Goal: Information Seeking & Learning: Learn about a topic

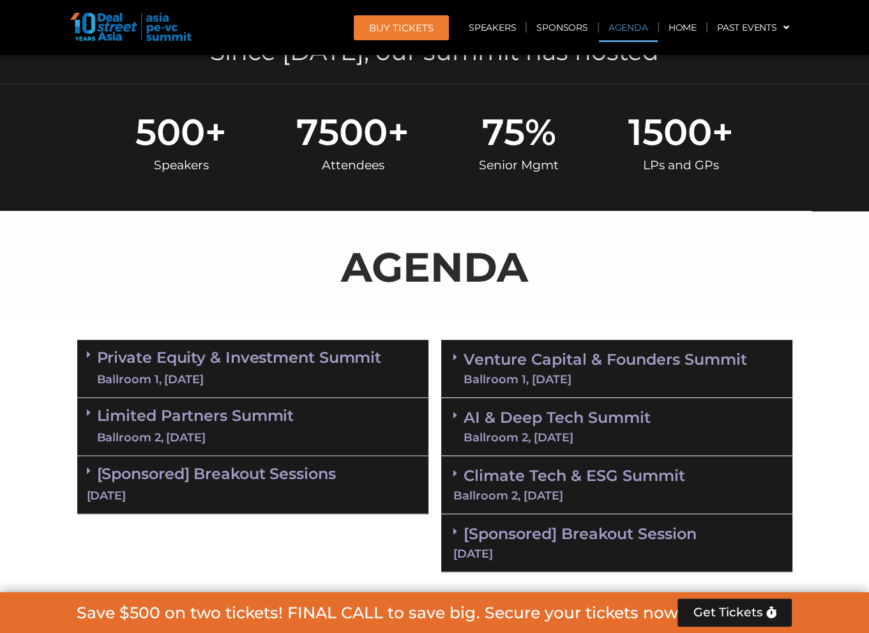
scroll to position [383, 0]
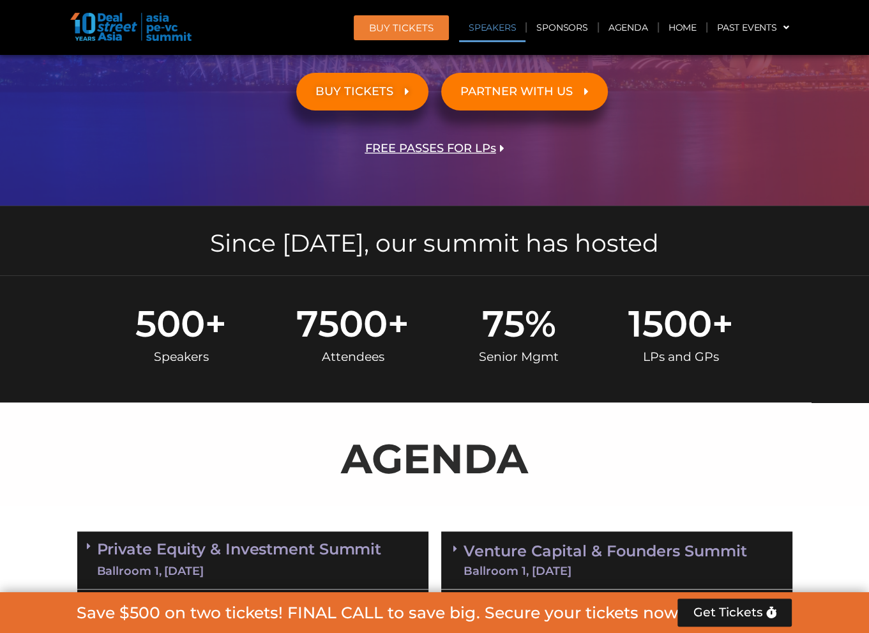
click at [497, 27] on link "Speakers" at bounding box center [492, 27] width 66 height 29
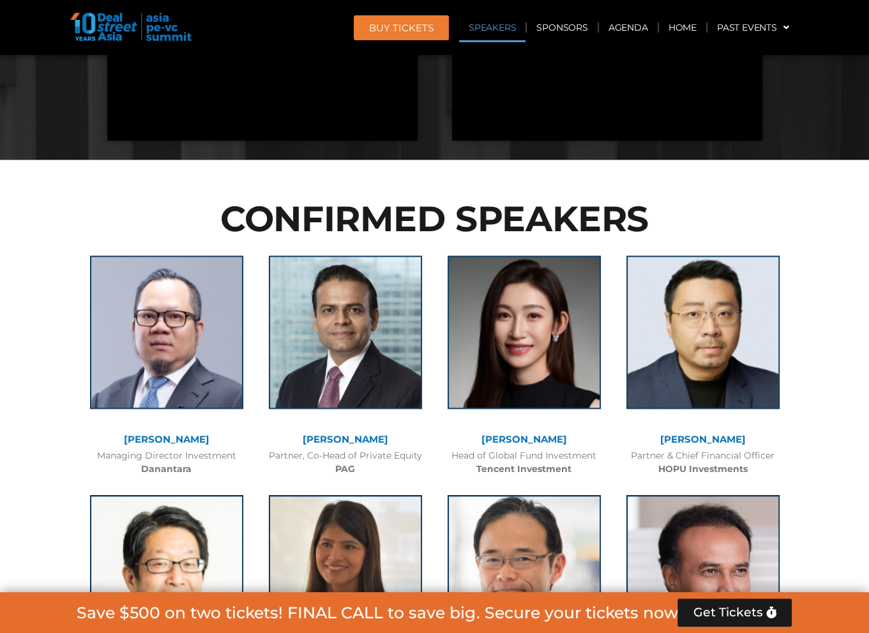
scroll to position [1512, 0]
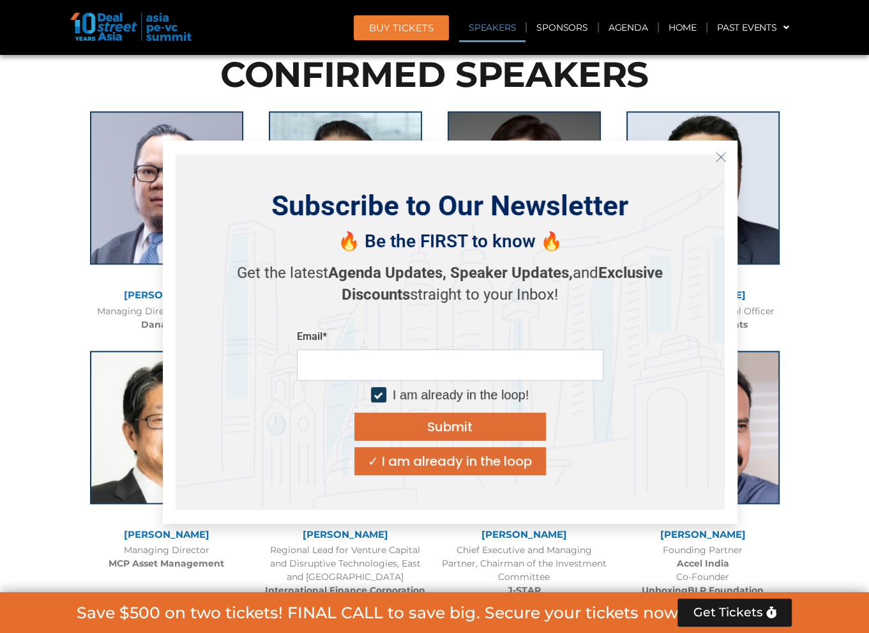
click at [723, 154] on line "Close" at bounding box center [720, 156] width 9 height 9
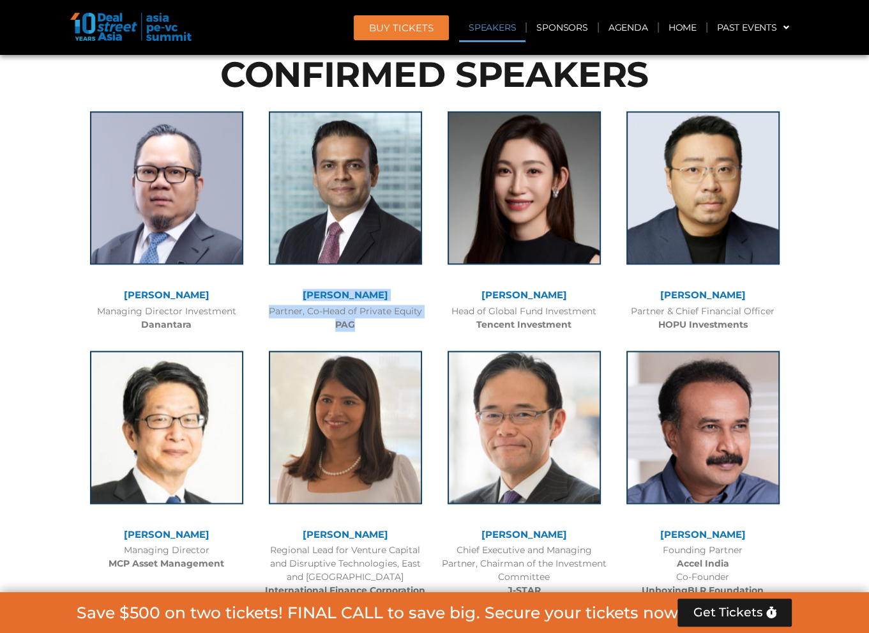
drag, startPoint x: 302, startPoint y: 287, endPoint x: 403, endPoint y: 323, distance: 107.1
click at [403, 323] on div "Nikhil Srivastava Partner, Co-Head of Private Equity PAG" at bounding box center [345, 218] width 179 height 240
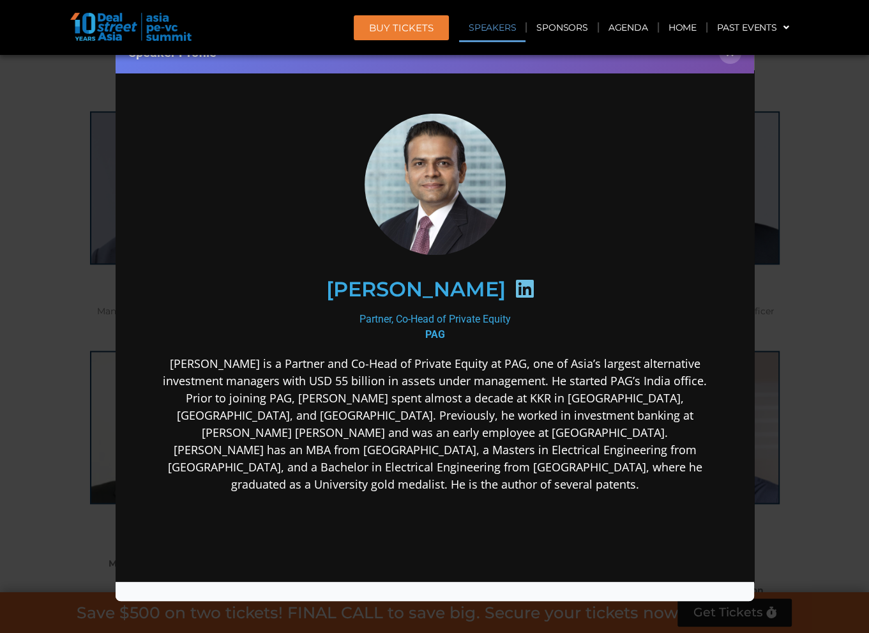
scroll to position [0, 0]
drag, startPoint x: 308, startPoint y: 287, endPoint x: 494, endPoint y: 284, distance: 186.6
click at [494, 284] on div "[PERSON_NAME]" at bounding box center [434, 289] width 497 height 66
copy h2 "[PERSON_NAME]"
drag, startPoint x: 509, startPoint y: 317, endPoint x: 344, endPoint y: 321, distance: 165.5
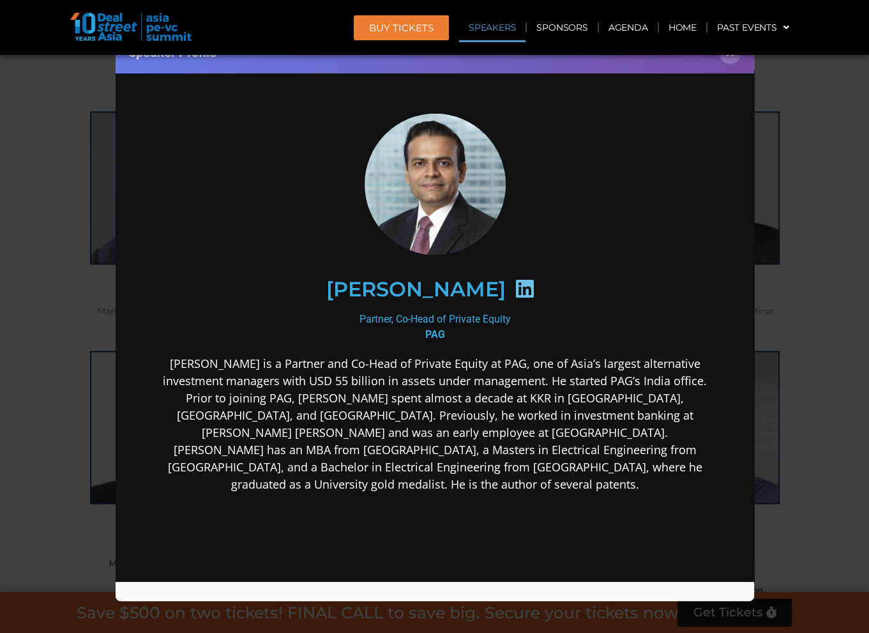
click at [344, 321] on div "Partner, Co-Head of Private Equity PAG" at bounding box center [434, 326] width 552 height 31
copy div "Partner, Co-Head of Private Equity"
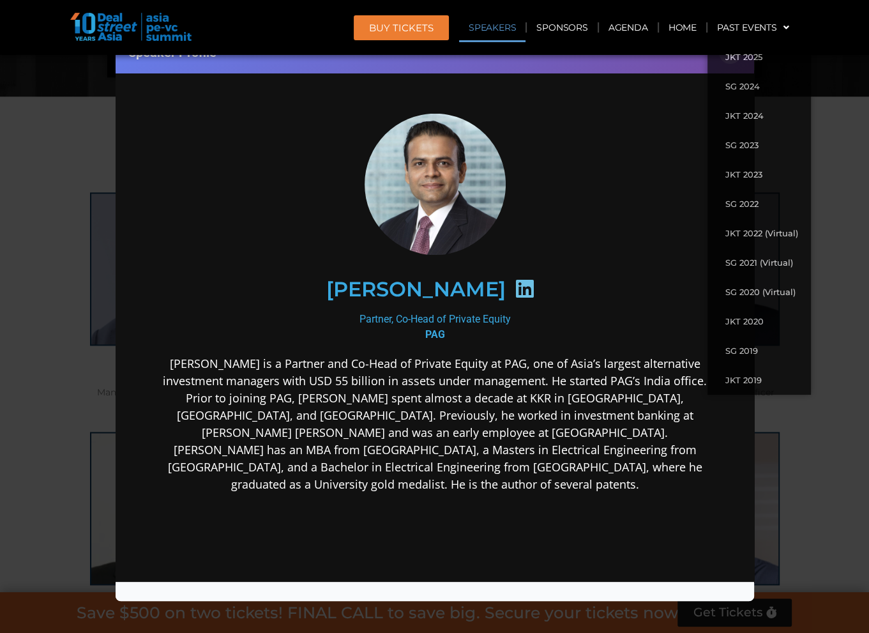
scroll to position [1384, 0]
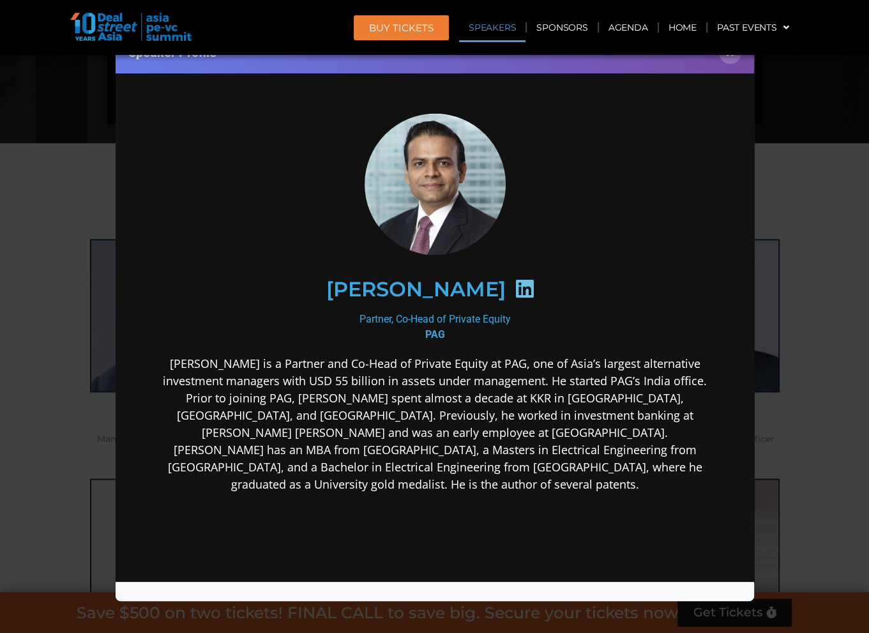
click at [654, 61] on div "Speaker Profile ×" at bounding box center [435, 53] width 639 height 42
click at [731, 57] on button "×" at bounding box center [730, 53] width 22 height 22
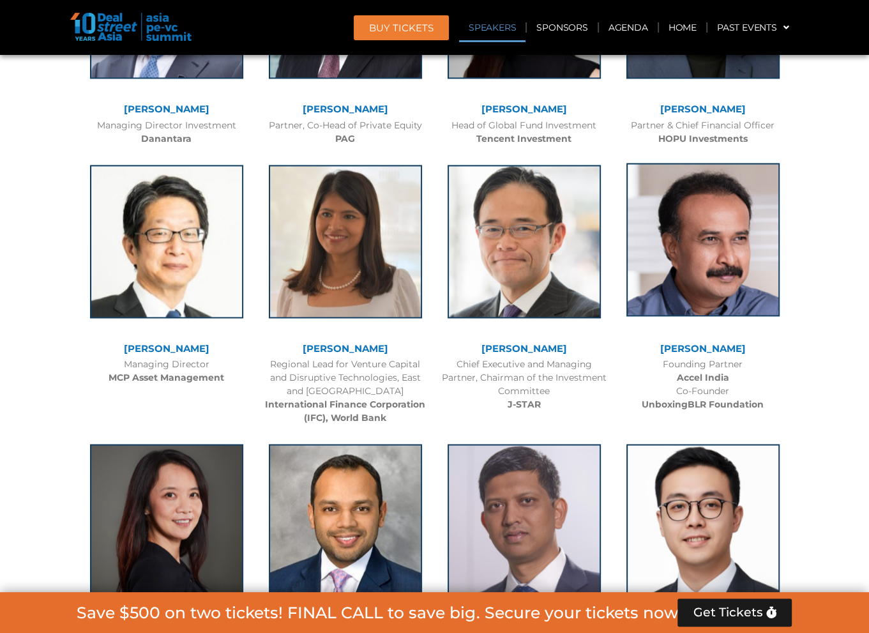
scroll to position [1704, 0]
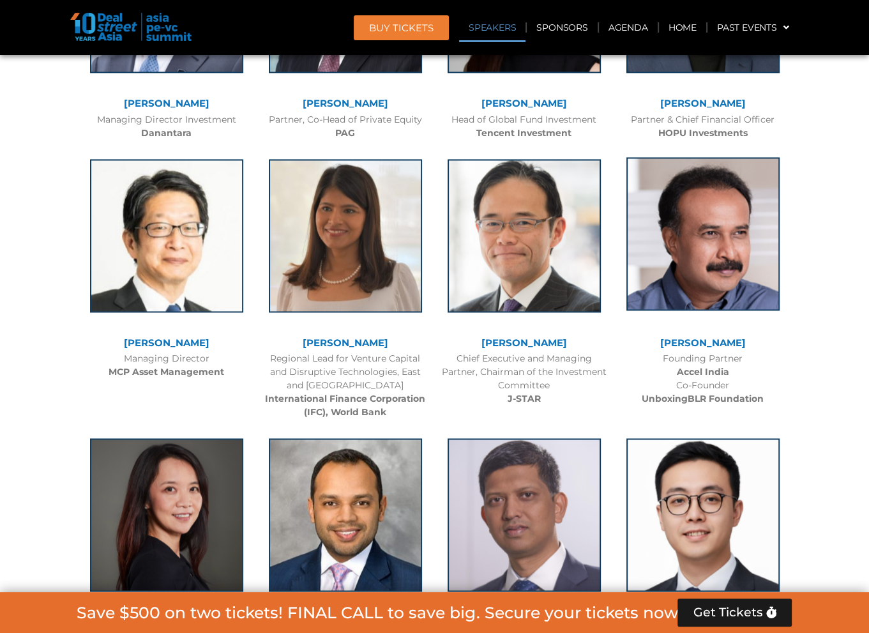
click at [751, 261] on img at bounding box center [703, 233] width 153 height 153
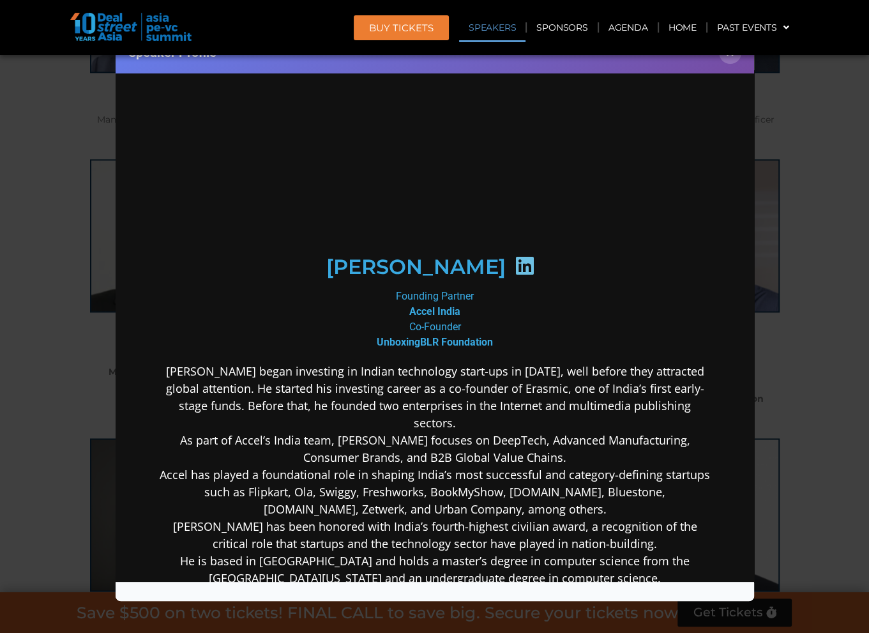
scroll to position [0, 0]
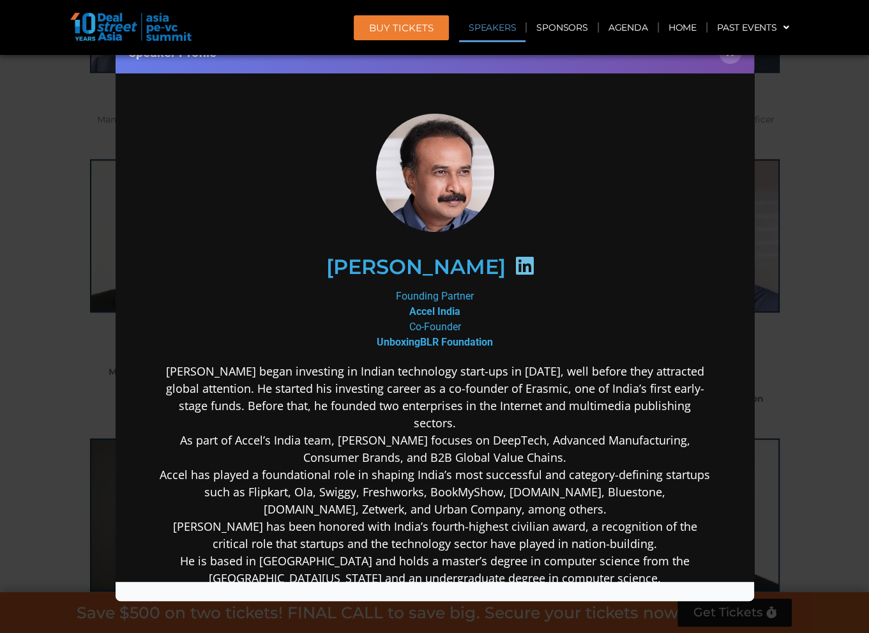
drag, startPoint x: 304, startPoint y: 268, endPoint x: 505, endPoint y: 268, distance: 201.2
click at [505, 268] on div "[PERSON_NAME]" at bounding box center [434, 266] width 497 height 66
copy h2 "[PERSON_NAME]"
click at [730, 56] on button "×" at bounding box center [730, 53] width 22 height 22
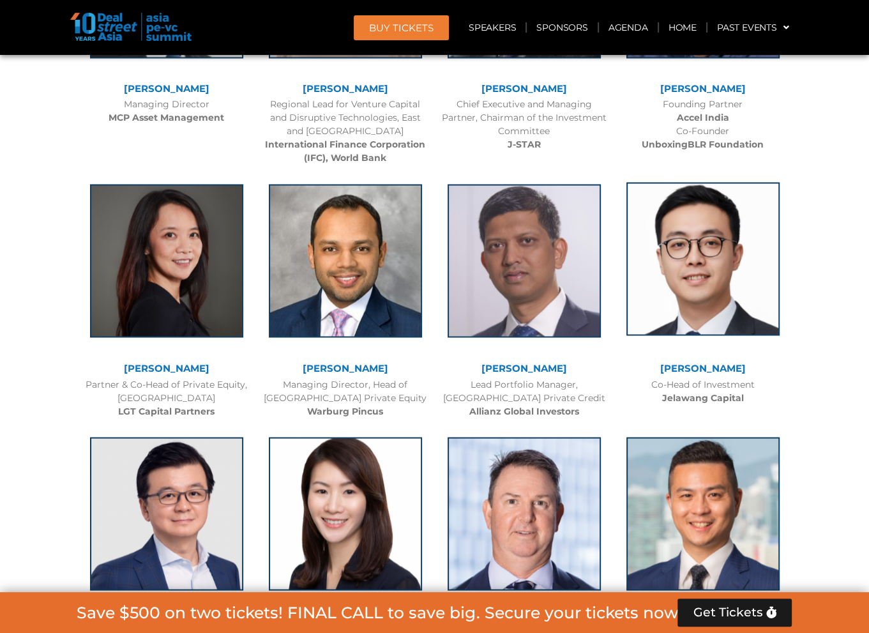
scroll to position [1959, 0]
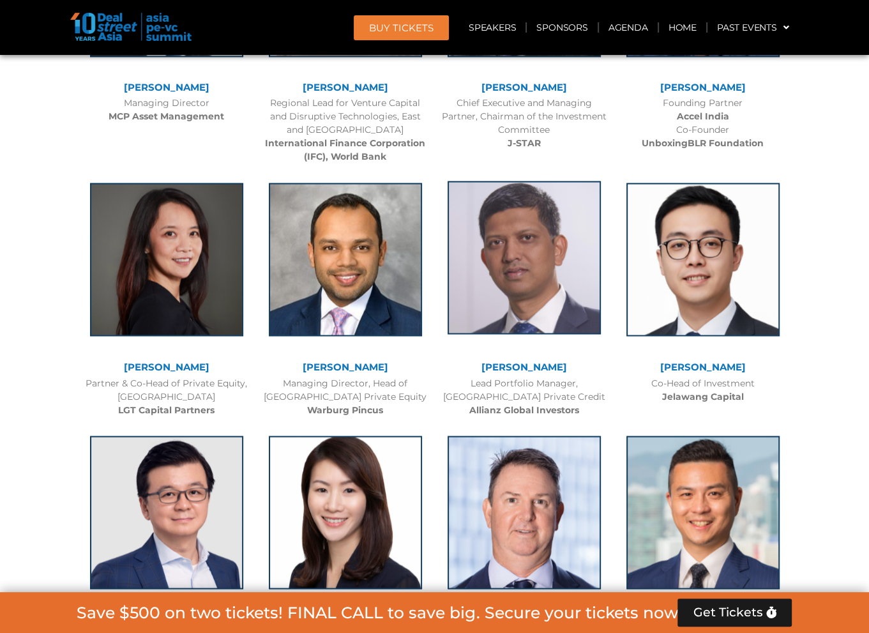
click at [549, 255] on img at bounding box center [524, 257] width 153 height 153
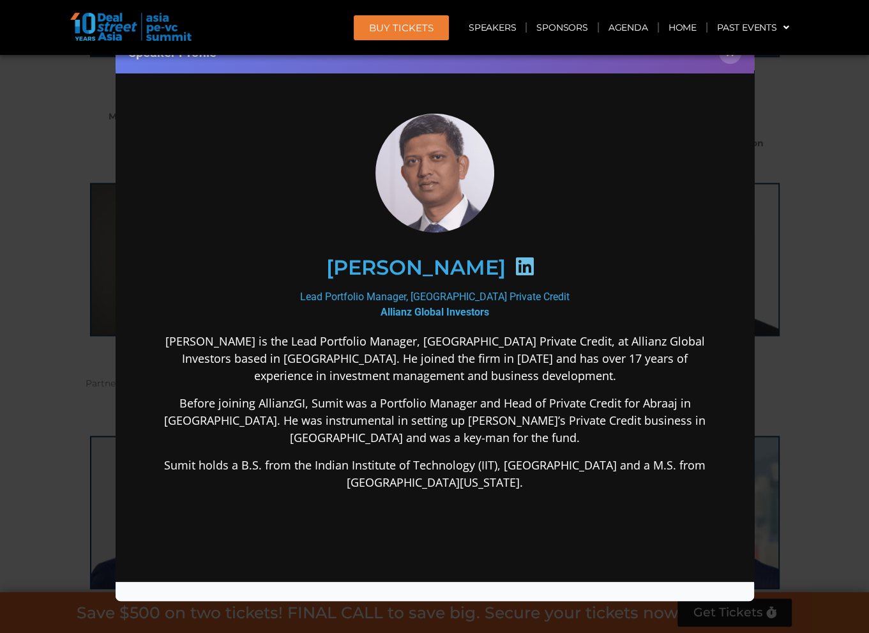
scroll to position [0, 0]
click at [731, 62] on button "×" at bounding box center [730, 53] width 22 height 22
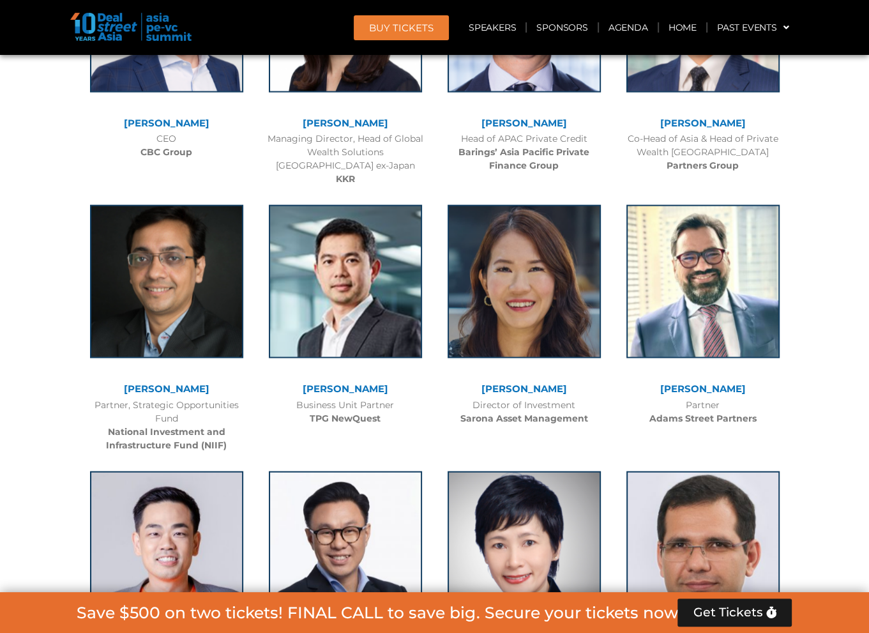
scroll to position [2470, 0]
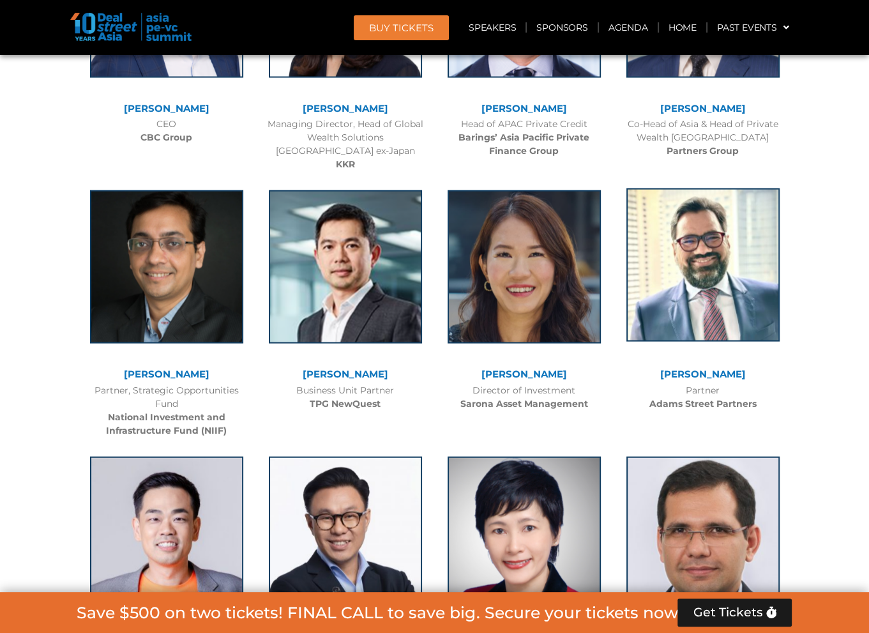
click at [657, 259] on img at bounding box center [703, 264] width 153 height 153
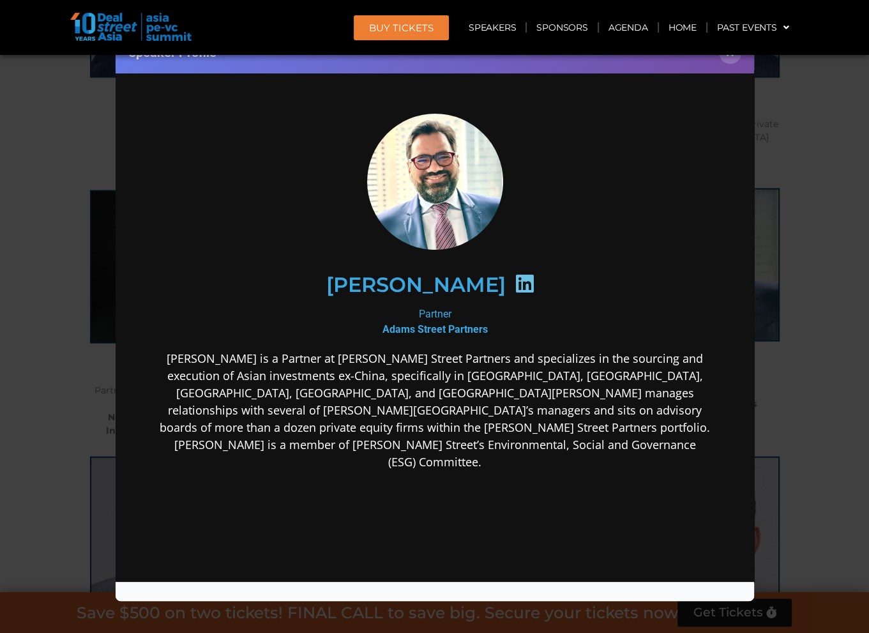
scroll to position [0, 0]
click at [732, 61] on button "×" at bounding box center [730, 53] width 22 height 22
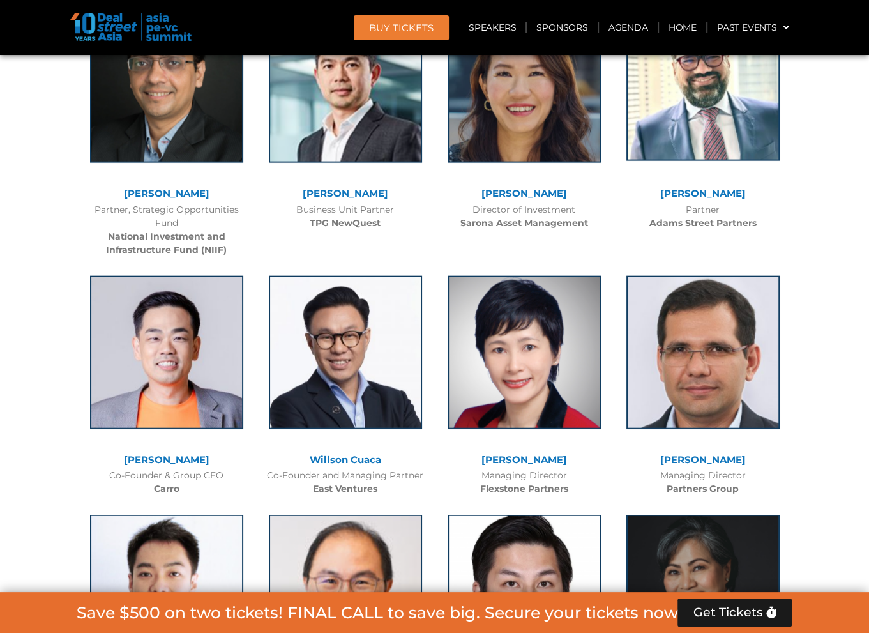
scroll to position [2726, 0]
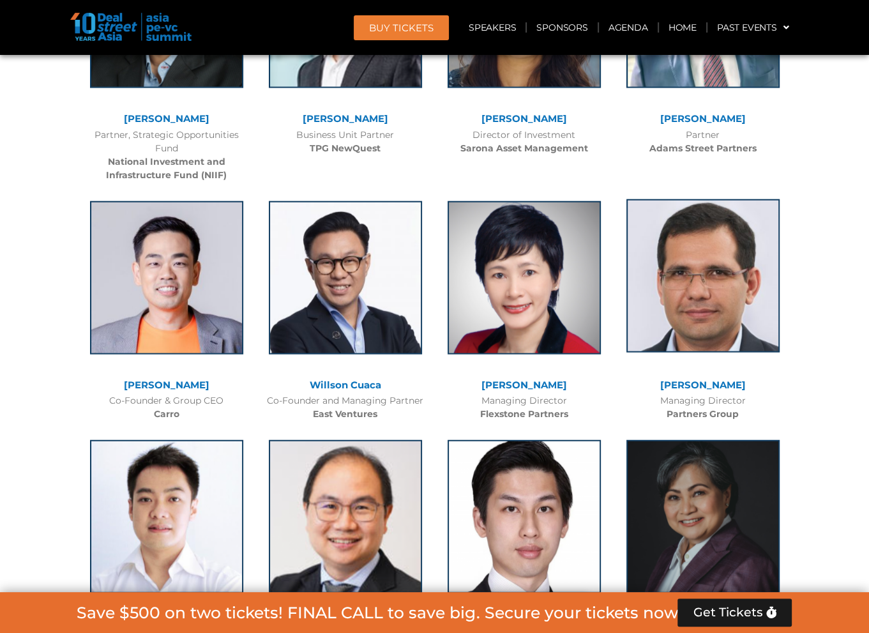
click at [676, 264] on img at bounding box center [703, 275] width 153 height 153
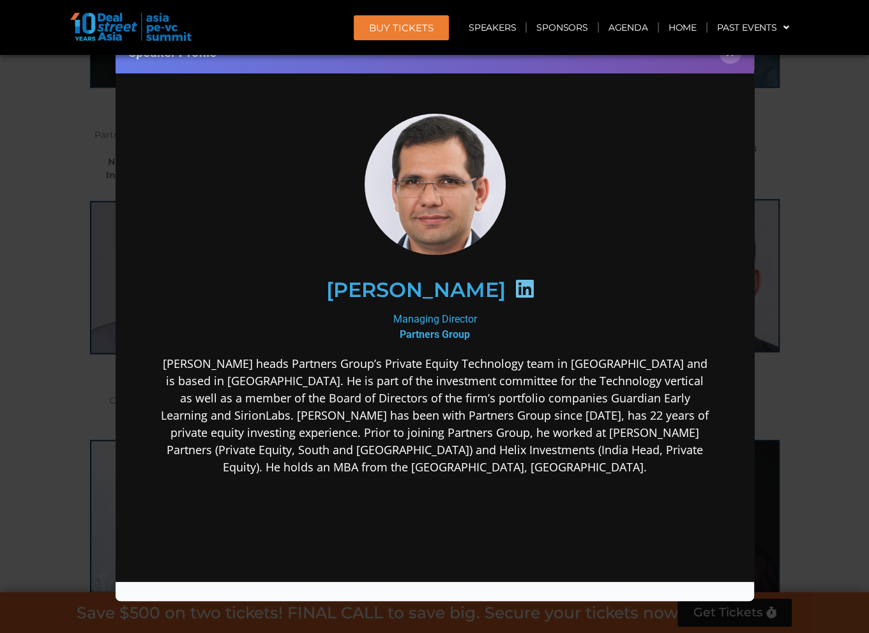
scroll to position [0, 0]
click at [733, 57] on button "×" at bounding box center [730, 53] width 22 height 22
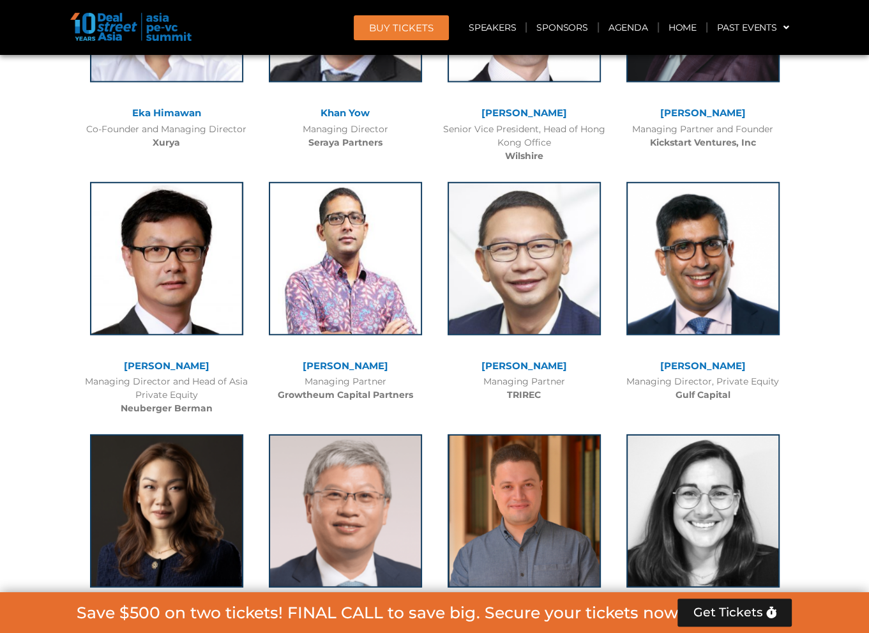
scroll to position [3301, 0]
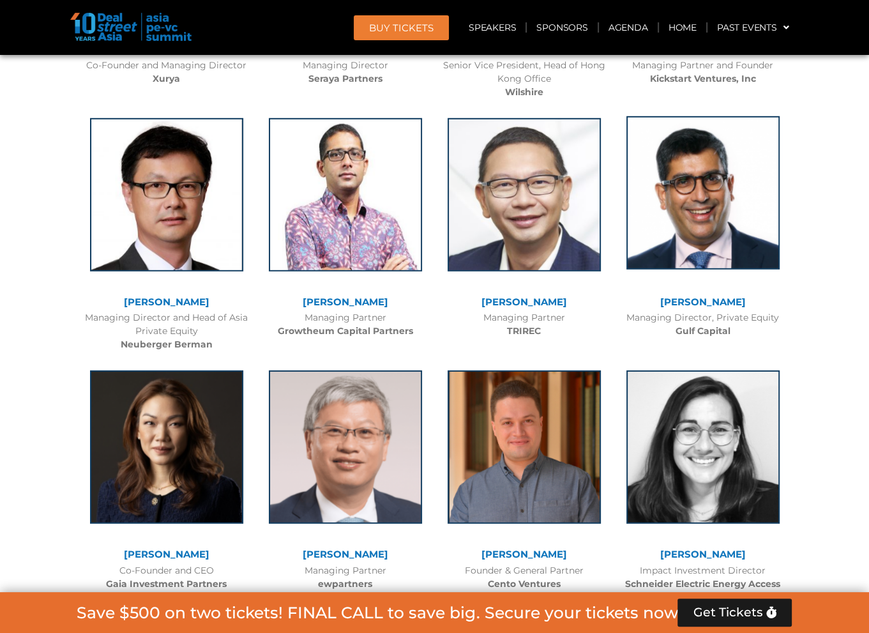
click at [728, 240] on img at bounding box center [703, 192] width 153 height 153
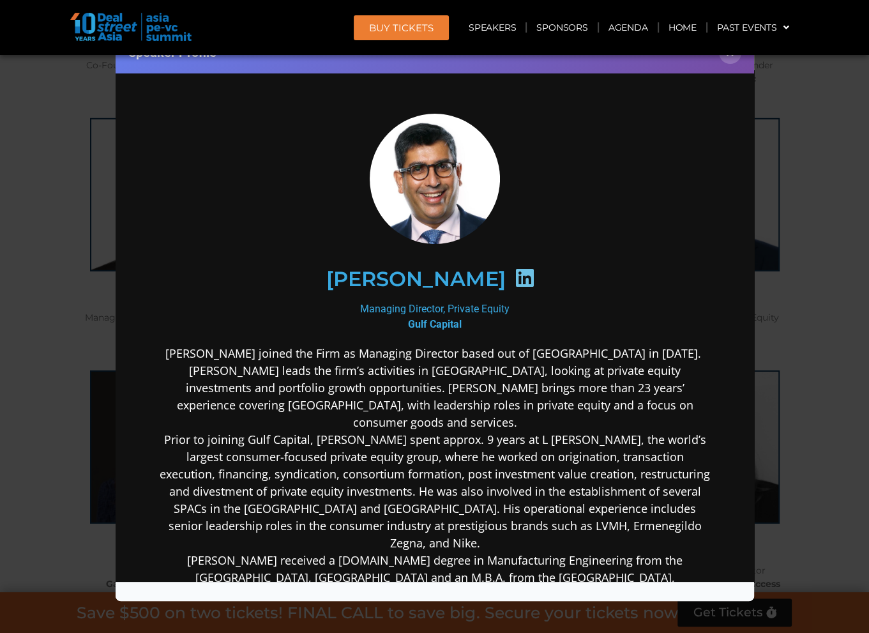
scroll to position [0, 0]
click at [728, 59] on button "×" at bounding box center [730, 53] width 22 height 22
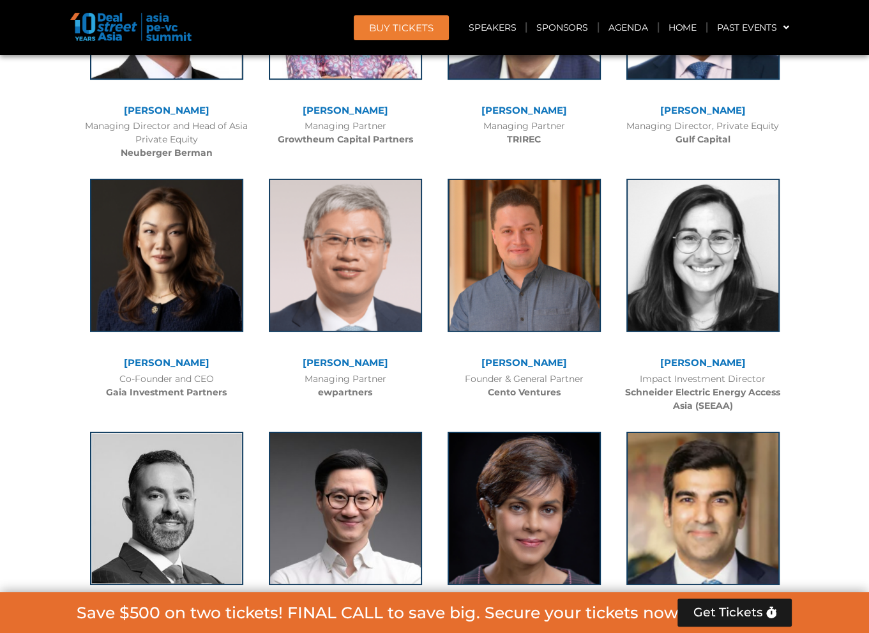
scroll to position [3748, 0]
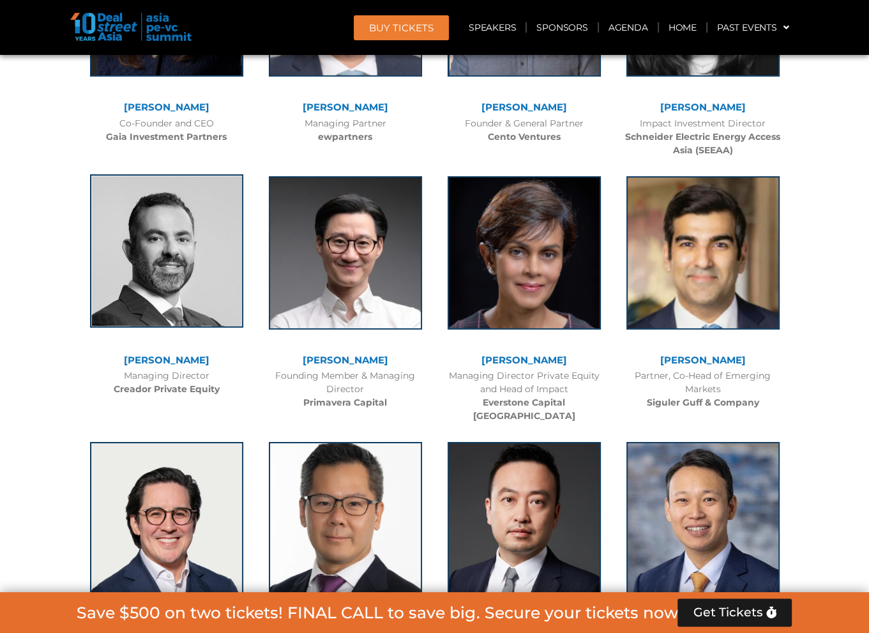
click at [197, 247] on img at bounding box center [166, 250] width 153 height 153
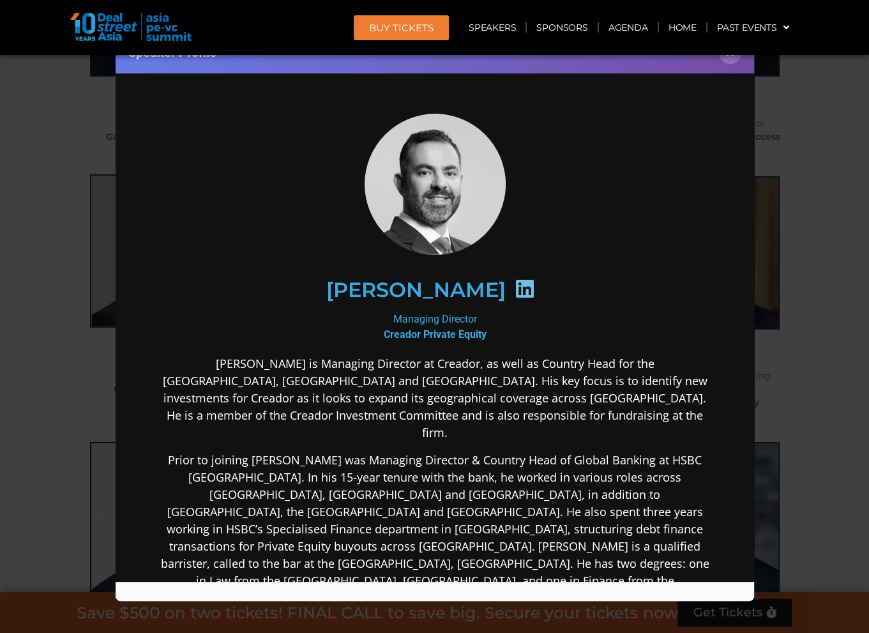
scroll to position [0, 0]
click at [727, 63] on div "Speaker Profile ×" at bounding box center [435, 53] width 639 height 42
click at [727, 63] on button "×" at bounding box center [730, 53] width 22 height 22
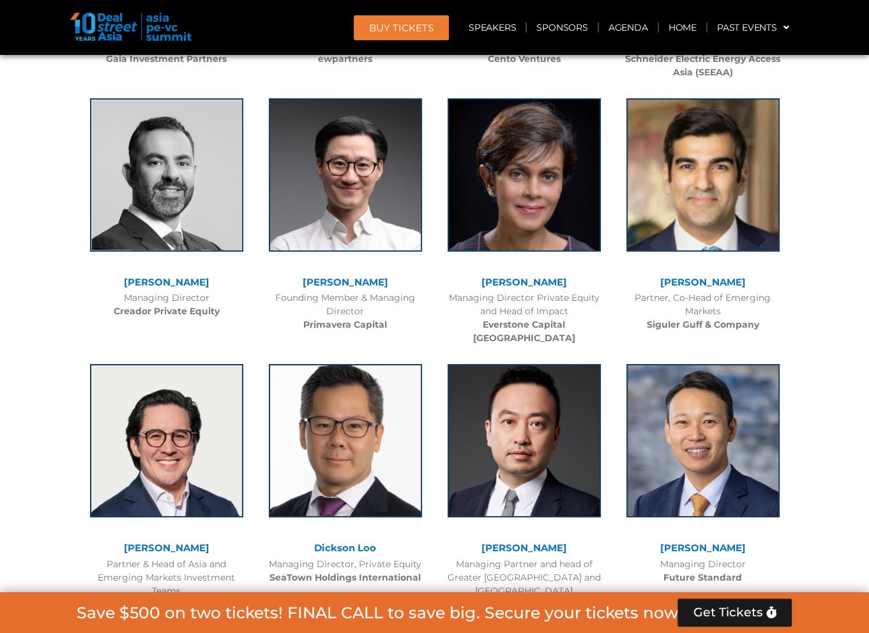
scroll to position [3812, 0]
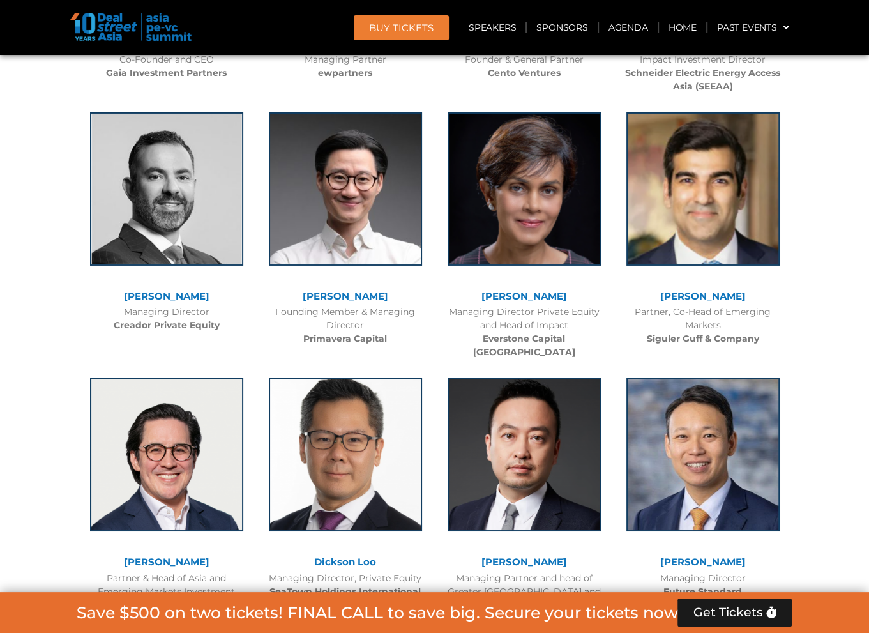
click at [798, 416] on div "CONFIRMED SPEAKERS Stefanus Hadiwidjaja Managing Director Investment Danantara …" at bounding box center [435, 604] width 728 height 5747
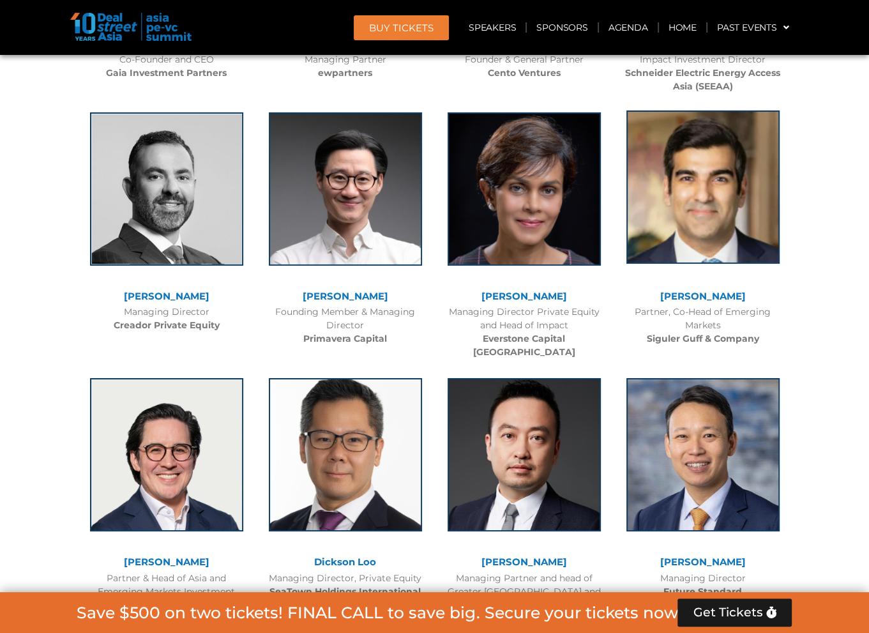
click at [701, 215] on img at bounding box center [703, 187] width 153 height 153
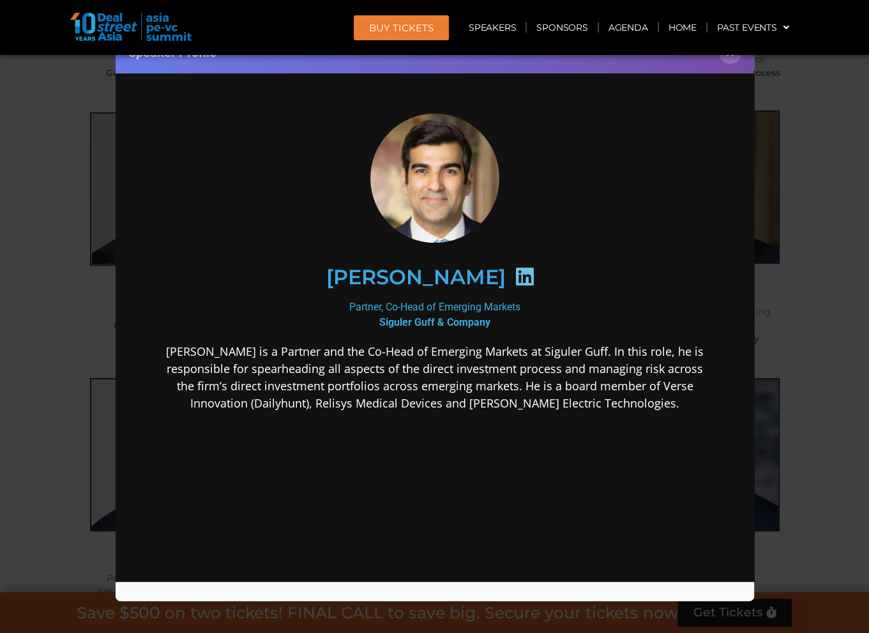
scroll to position [0, 0]
click at [735, 59] on button "×" at bounding box center [730, 53] width 22 height 22
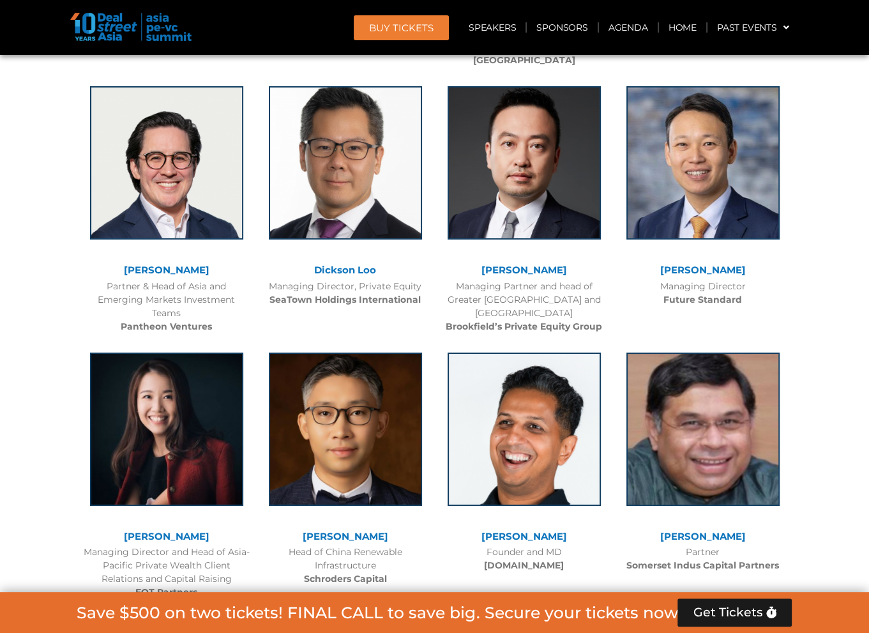
scroll to position [4195, 0]
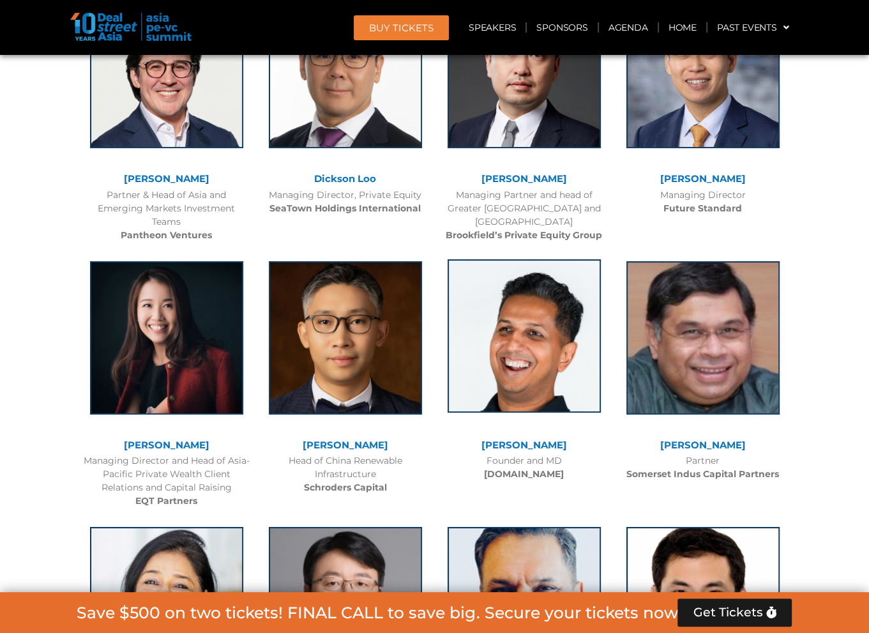
click at [544, 328] on img at bounding box center [524, 335] width 153 height 153
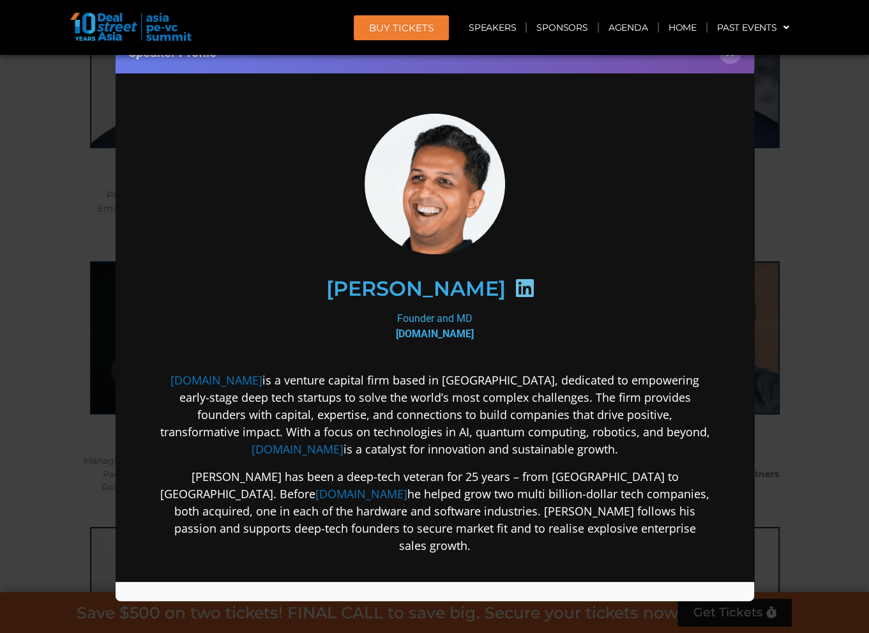
scroll to position [0, 0]
click at [737, 61] on button "×" at bounding box center [730, 53] width 22 height 22
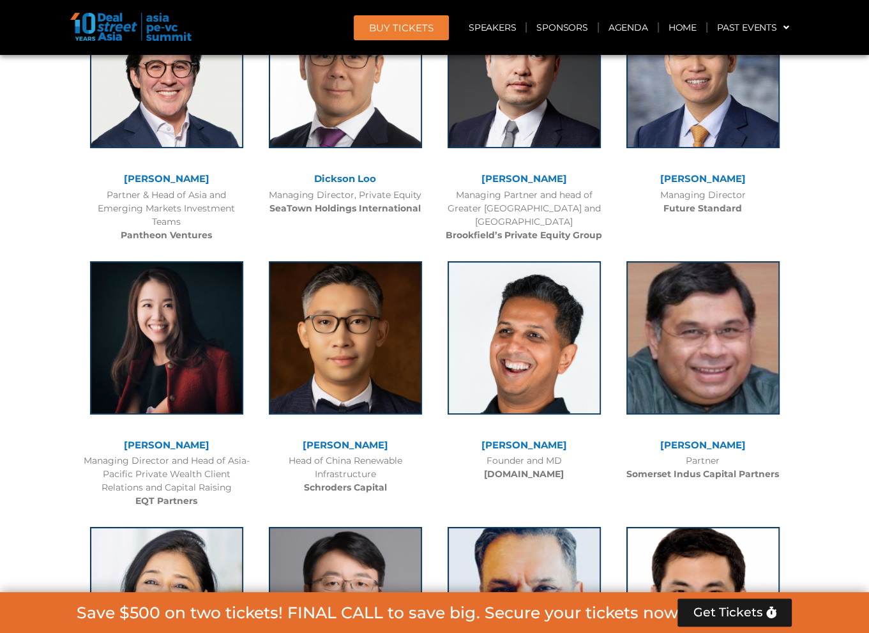
scroll to position [4323, 0]
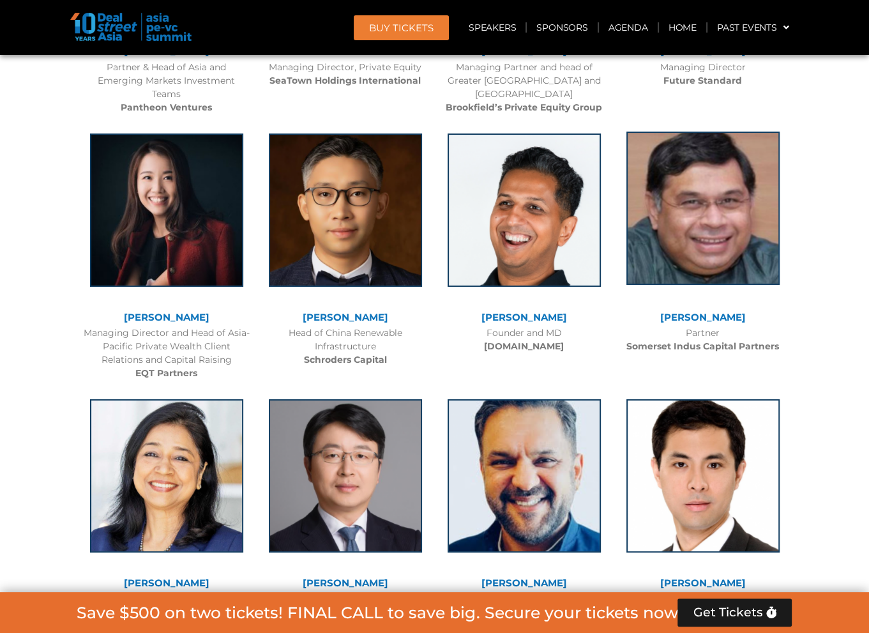
click at [733, 209] on img at bounding box center [703, 208] width 153 height 153
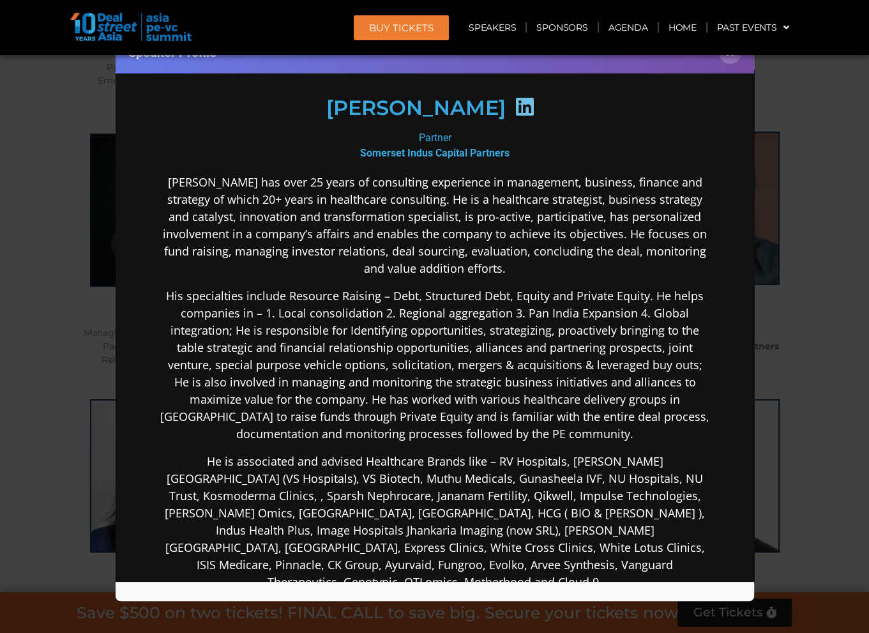
scroll to position [192, 0]
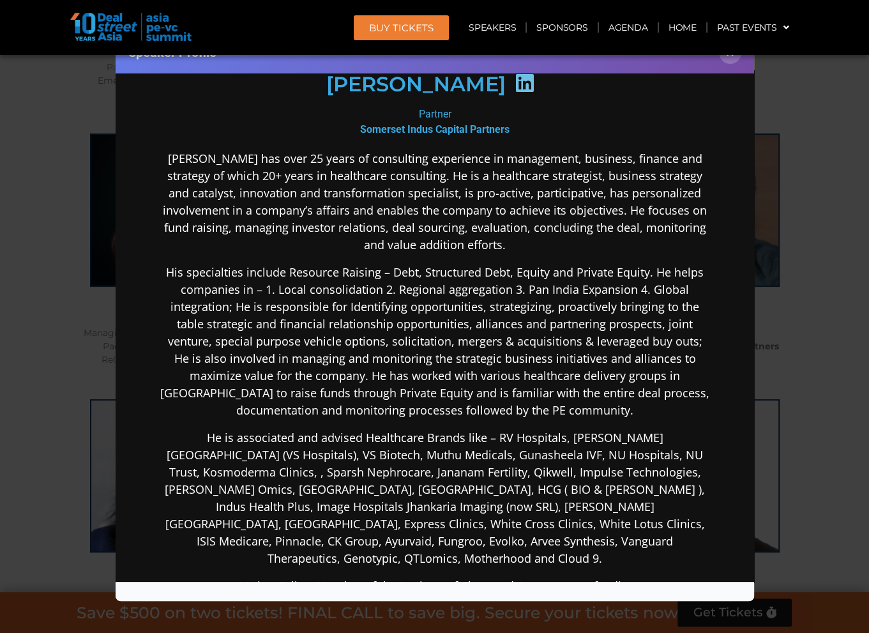
click at [777, 238] on div "Speaker Profile ×" at bounding box center [434, 316] width 869 height 633
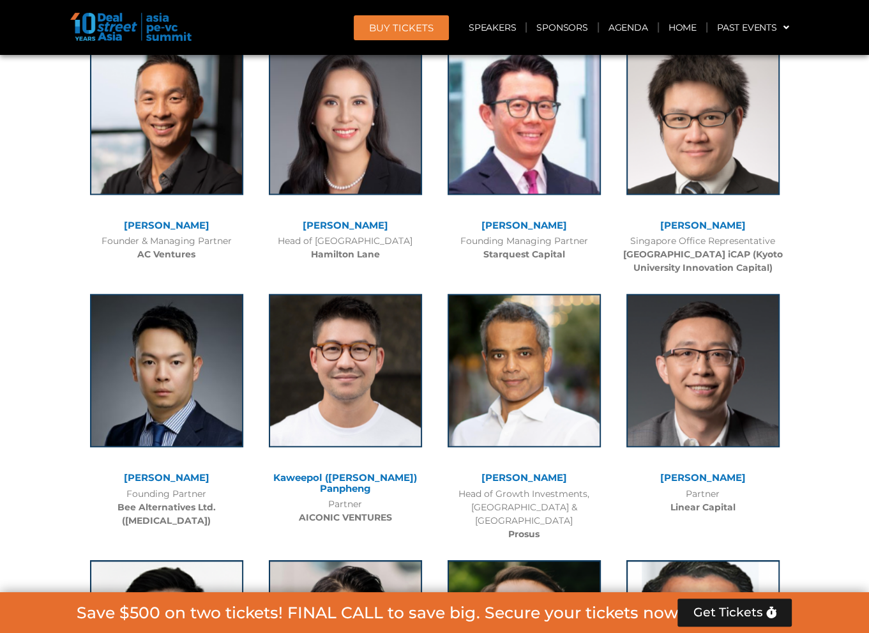
scroll to position [5473, 0]
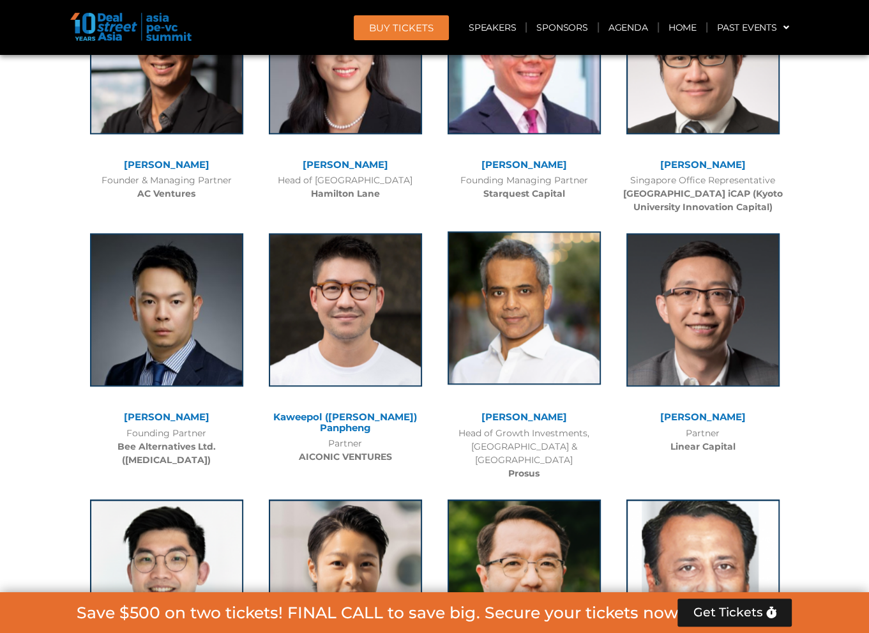
click at [563, 293] on img at bounding box center [524, 307] width 153 height 153
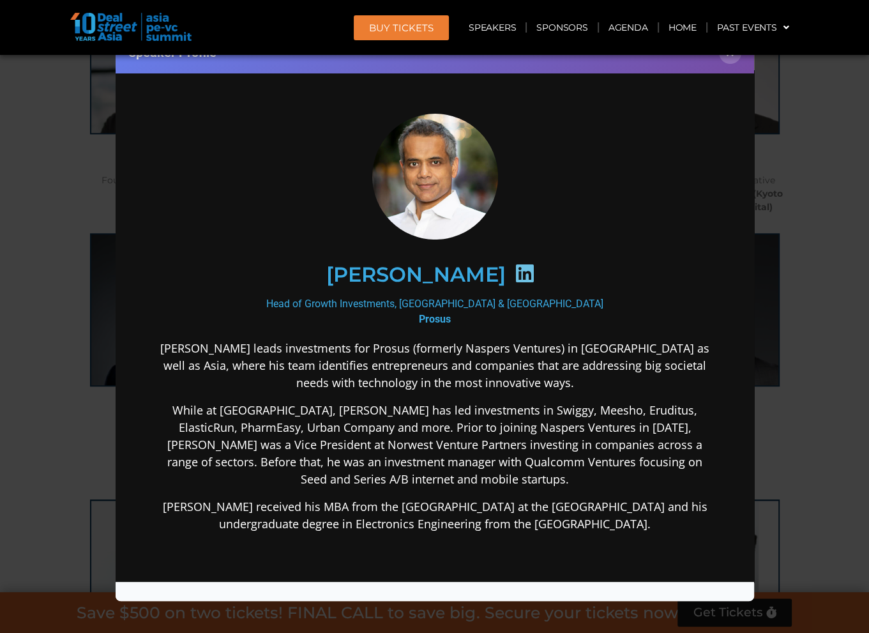
scroll to position [0, 0]
drag, startPoint x: 309, startPoint y: 267, endPoint x: 741, endPoint y: 354, distance: 441.1
click at [502, 273] on div "[PERSON_NAME]" at bounding box center [434, 274] width 497 height 66
copy h2 "[PERSON_NAME]"
drag, startPoint x: 334, startPoint y: 303, endPoint x: 957, endPoint y: 471, distance: 645.1
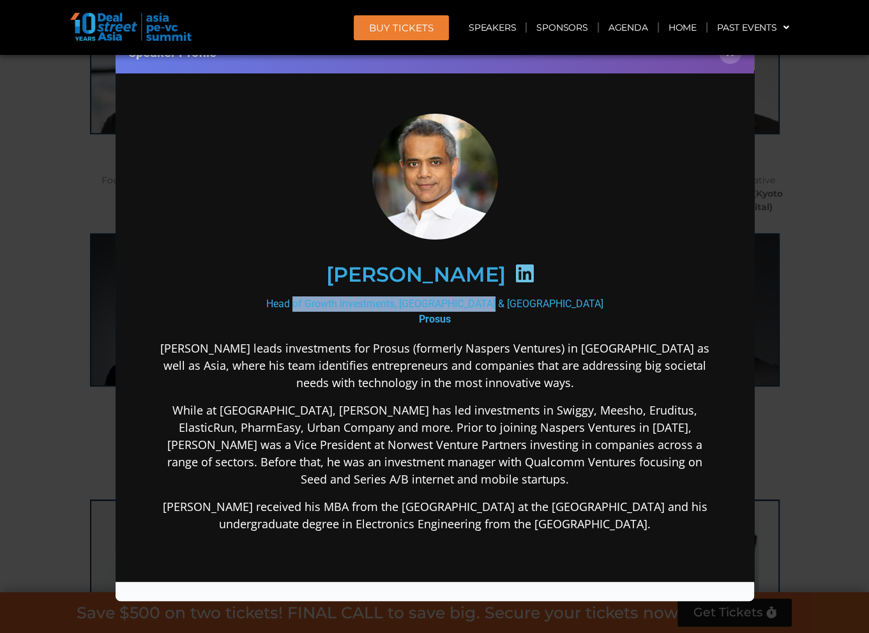
click at [533, 299] on div "Head of Growth Investments, India & Asia Prosus" at bounding box center [434, 311] width 552 height 31
copy div "Head of Growth Investments, [GEOGRAPHIC_DATA] & [GEOGRAPHIC_DATA]"
click at [735, 58] on button "×" at bounding box center [730, 53] width 22 height 22
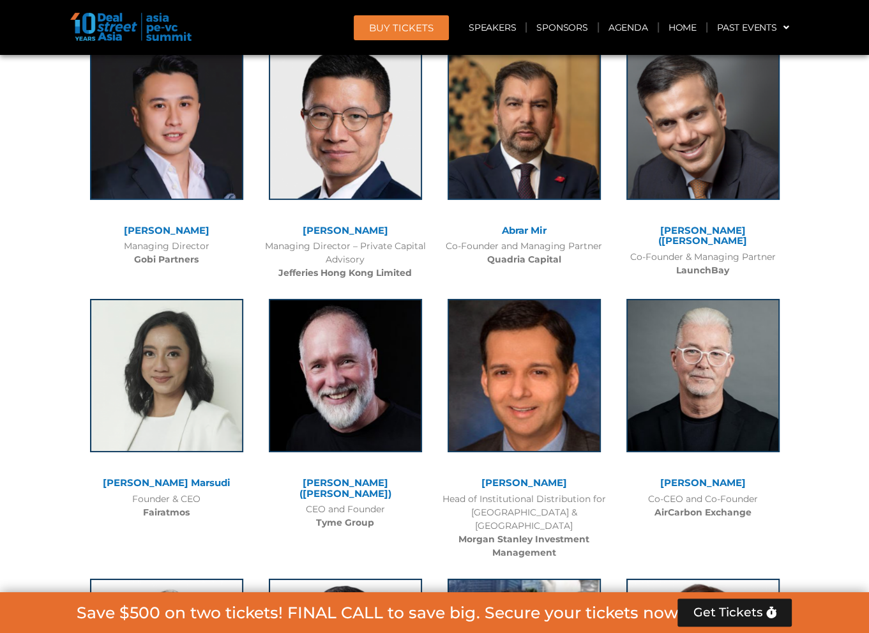
scroll to position [8284, 0]
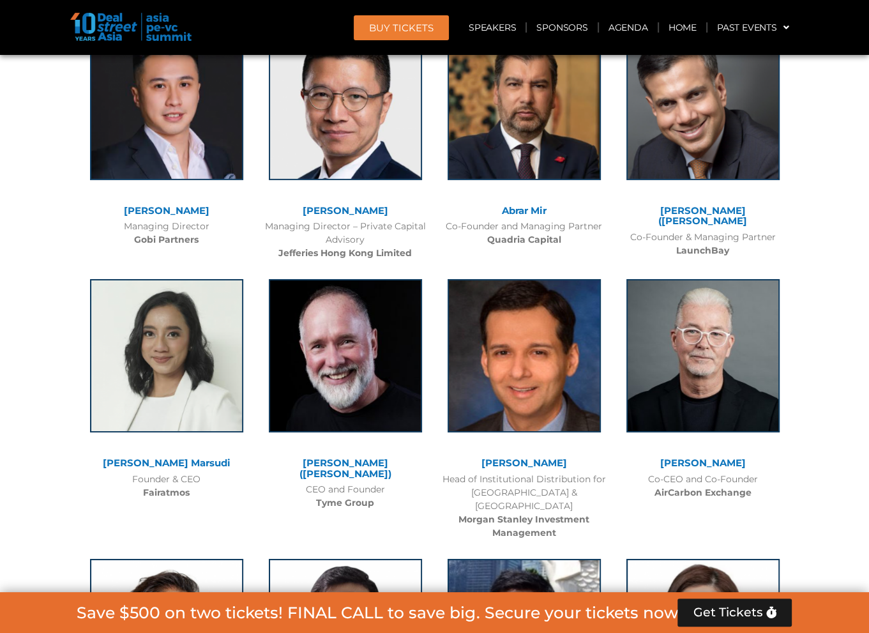
click at [344, 279] on img at bounding box center [345, 355] width 153 height 153
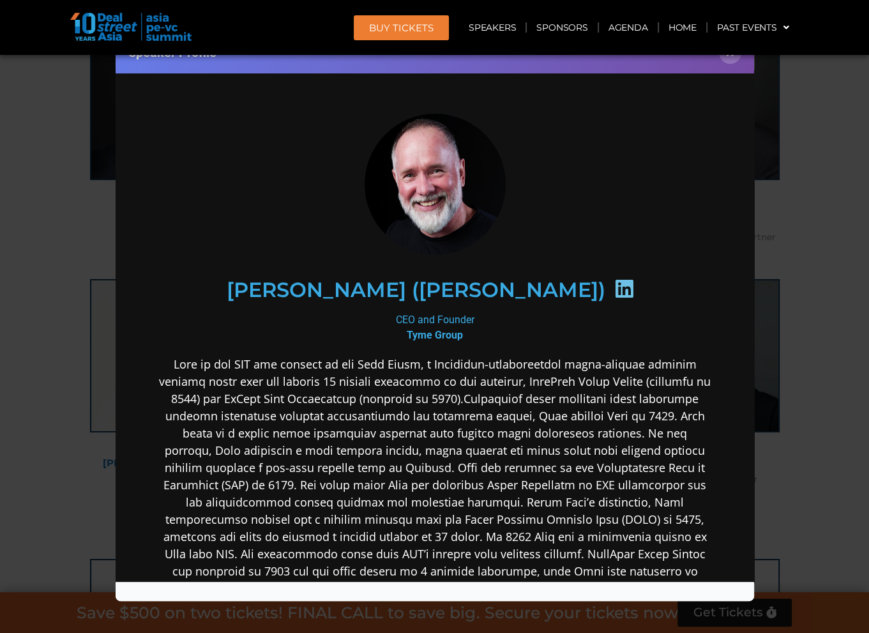
scroll to position [0, 0]
click at [724, 60] on button "×" at bounding box center [730, 53] width 22 height 22
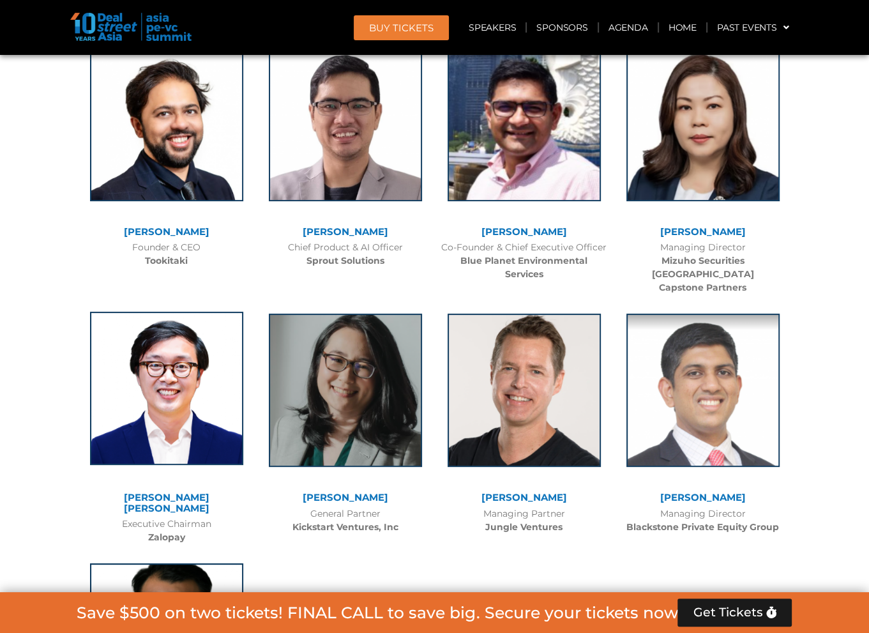
scroll to position [8923, 0]
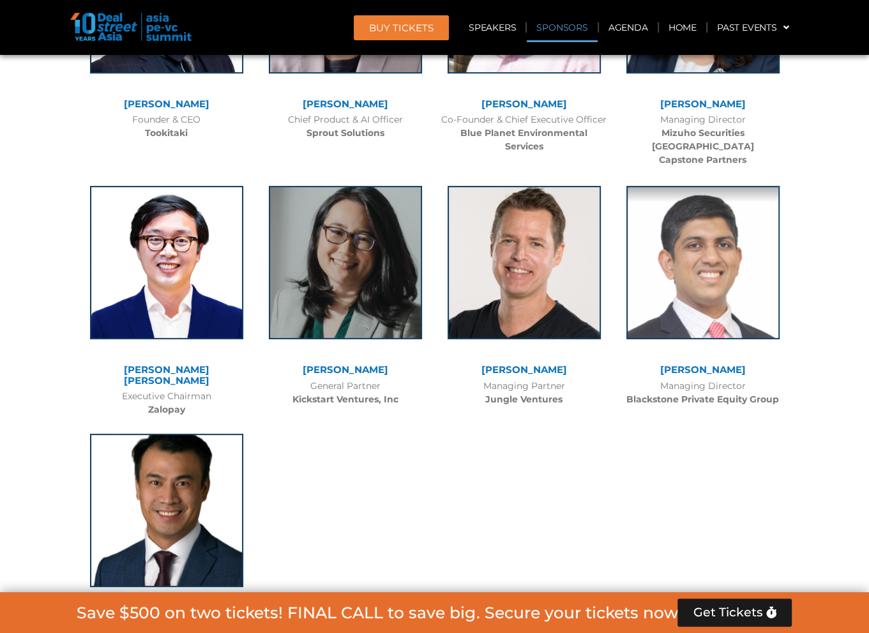
click at [204, 434] on img at bounding box center [166, 510] width 153 height 153
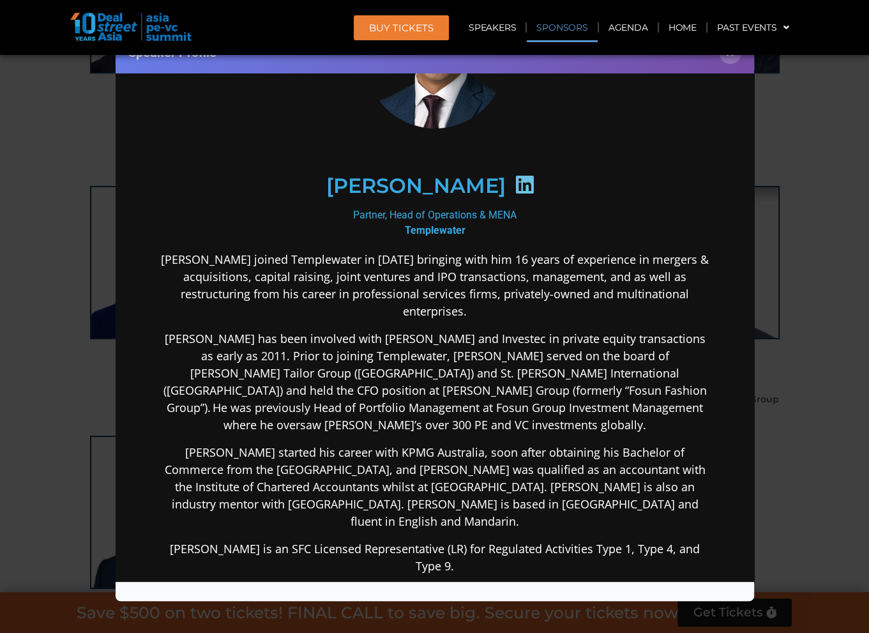
scroll to position [128, 0]
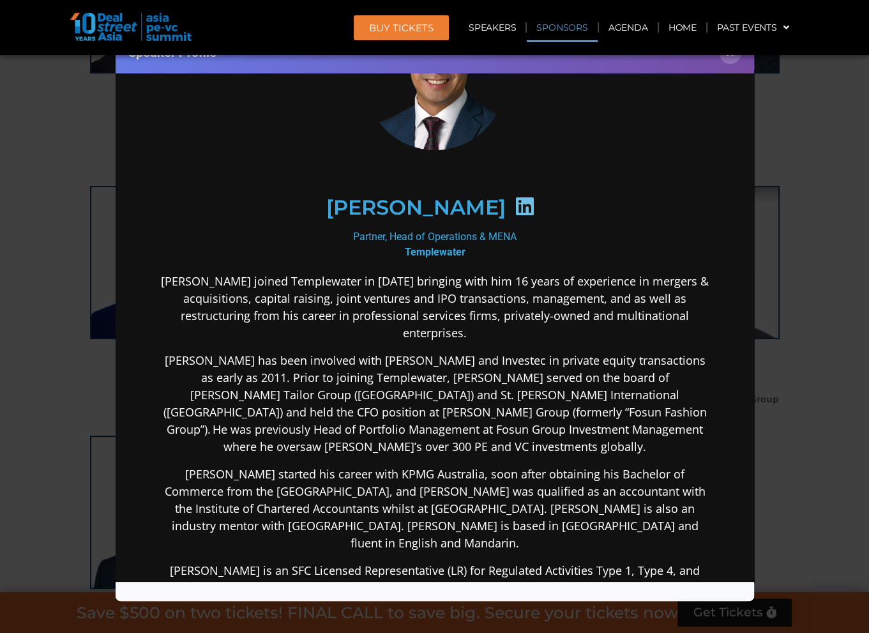
drag, startPoint x: 505, startPoint y: 204, endPoint x: 469, endPoint y: 231, distance: 45.2
click at [461, 287] on p "Michael joined Templewater in June 2020 bringing with him 16 years of experienc…" at bounding box center [434, 306] width 552 height 69
click at [782, 189] on div "Speaker Profile ×" at bounding box center [434, 316] width 869 height 633
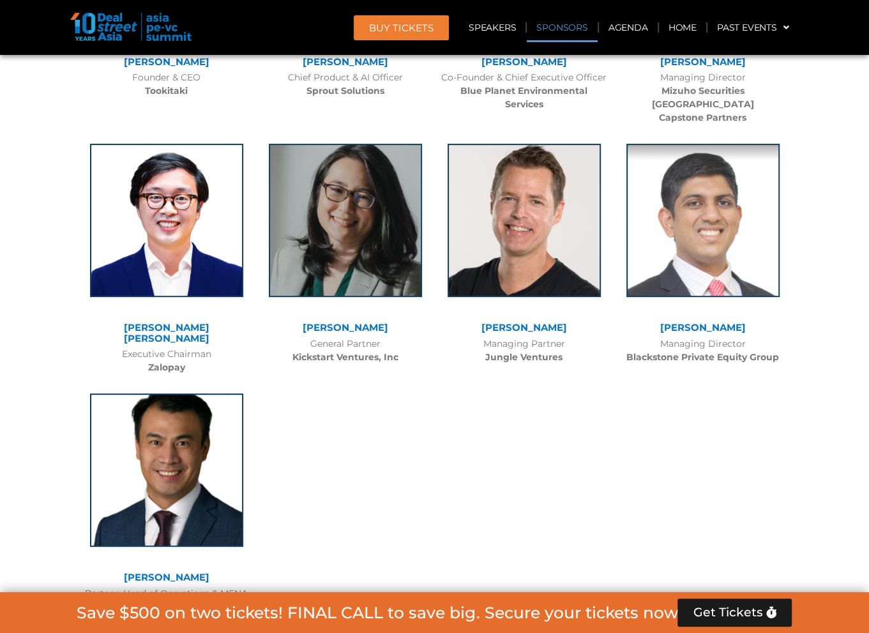
scroll to position [8987, 0]
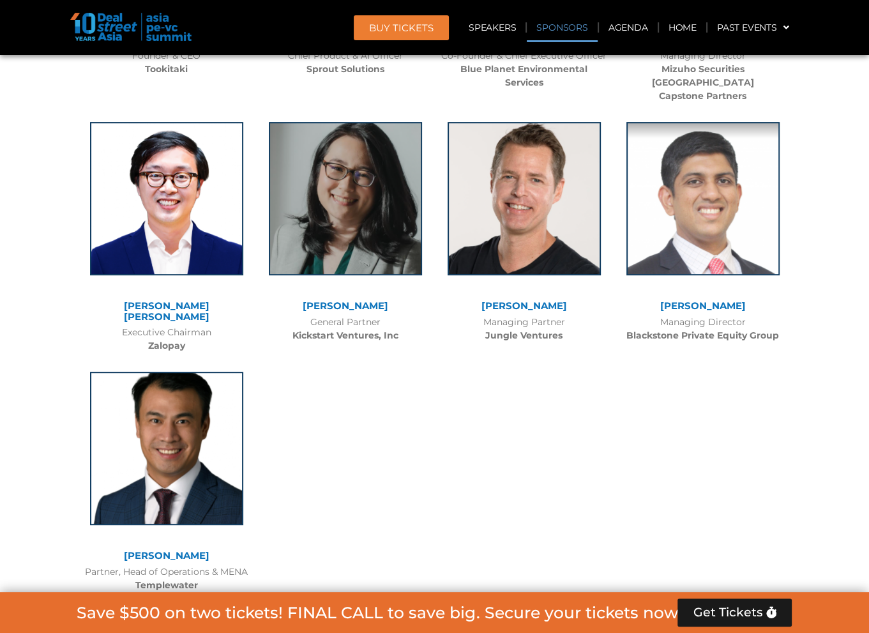
drag, startPoint x: 254, startPoint y: 450, endPoint x: 84, endPoint y: 457, distance: 170.7
click at [84, 457] on div "Michael Chou Partner, Head of Operations & MENA Templewater" at bounding box center [166, 479] width 179 height 240
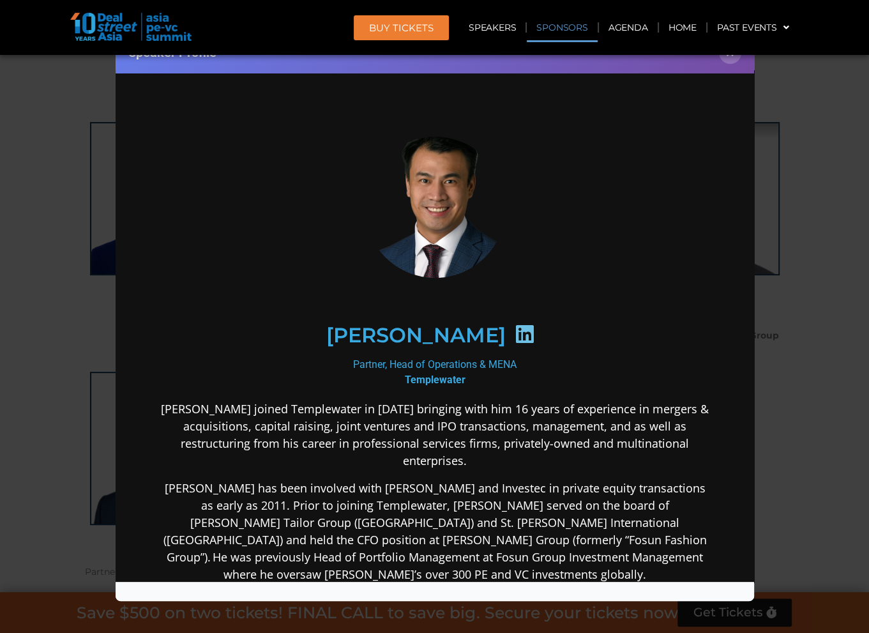
copy div "Partner, Head of Operations & MENA"
